Goal: Information Seeking & Learning: Learn about a topic

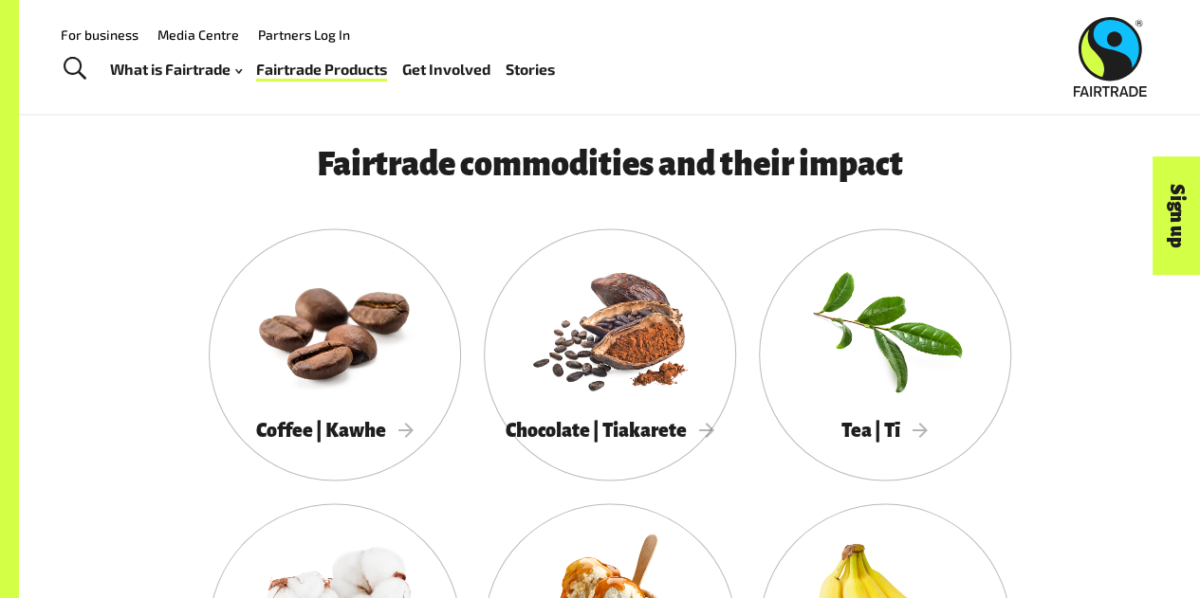
scroll to position [1484, 0]
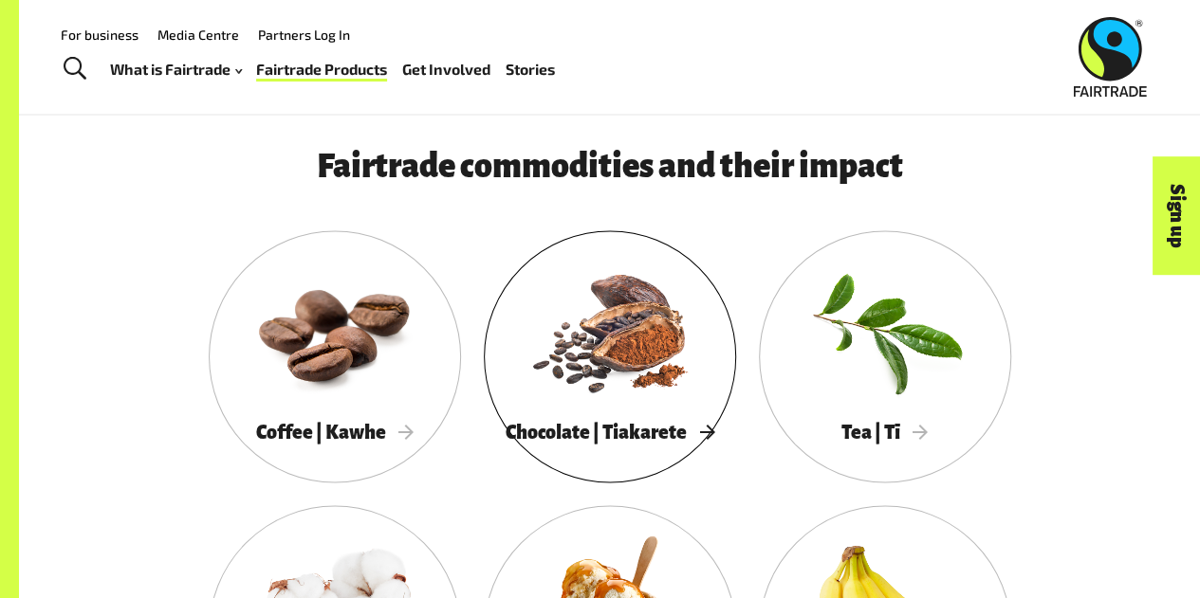
click at [669, 402] on div at bounding box center [610, 330] width 252 height 164
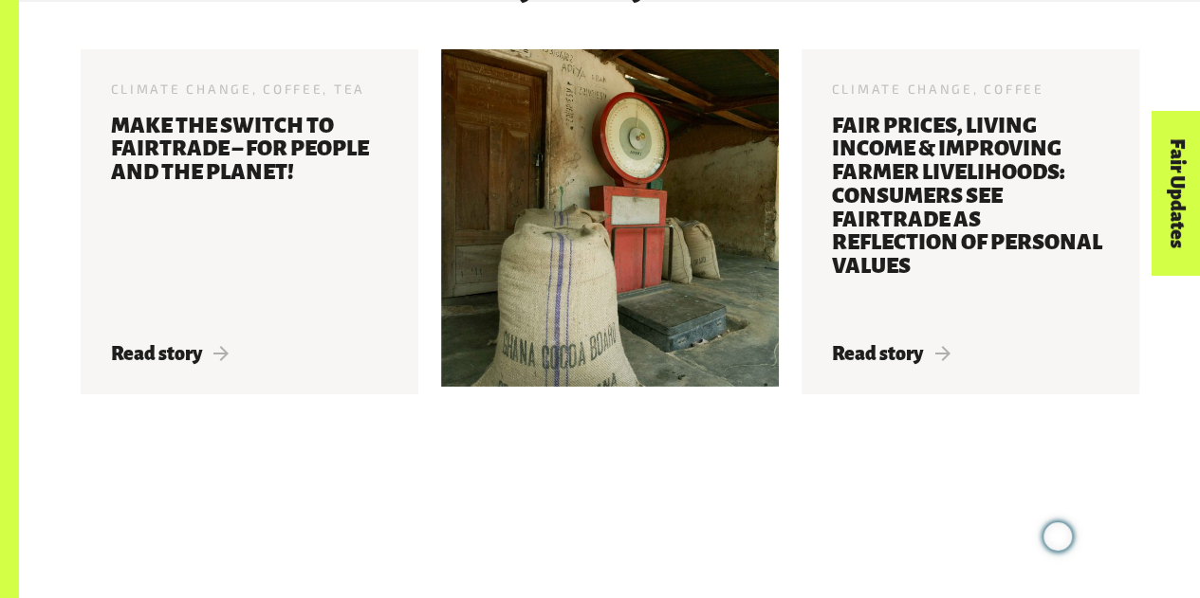
scroll to position [2940, 0]
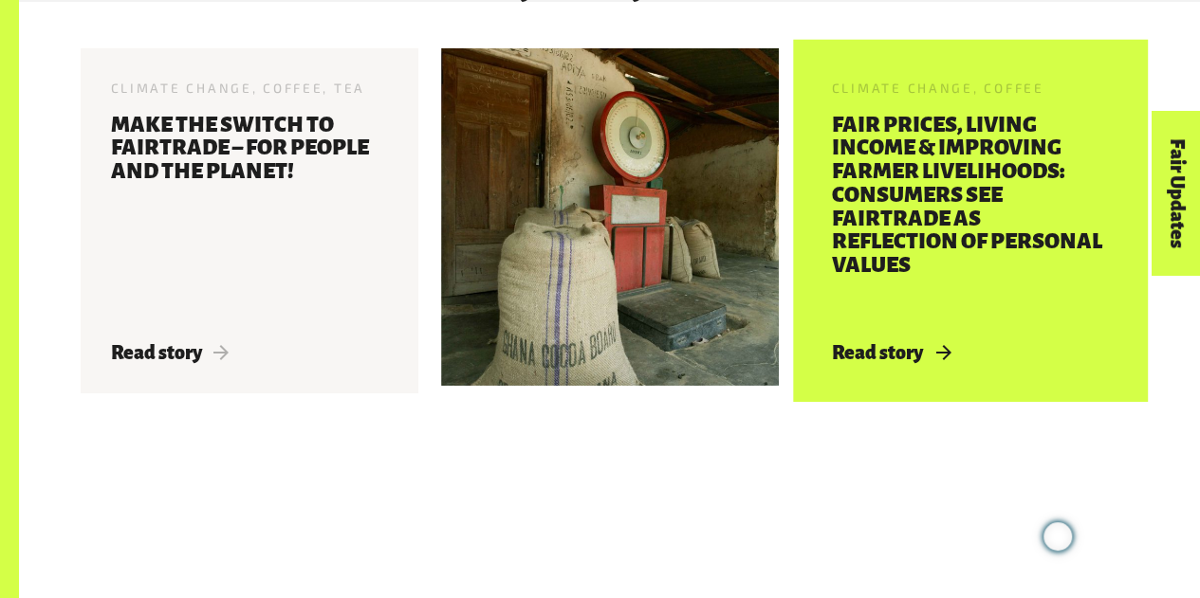
click at [870, 342] on span "Read story" at bounding box center [891, 352] width 119 height 21
